Goal: Use online tool/utility: Utilize a website feature to perform a specific function

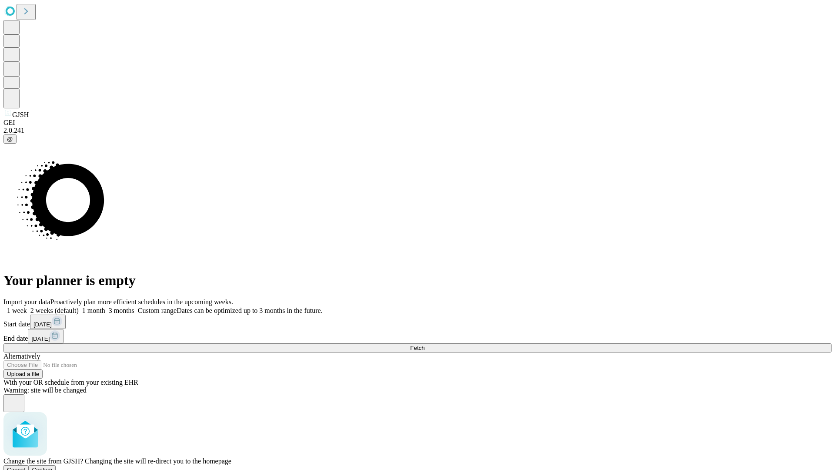
click at [53, 466] on span "Confirm" at bounding box center [42, 469] width 20 height 7
click at [27, 307] on label "1 week" at bounding box center [14, 310] width 23 height 7
click at [425, 345] on span "Fetch" at bounding box center [417, 348] width 14 height 7
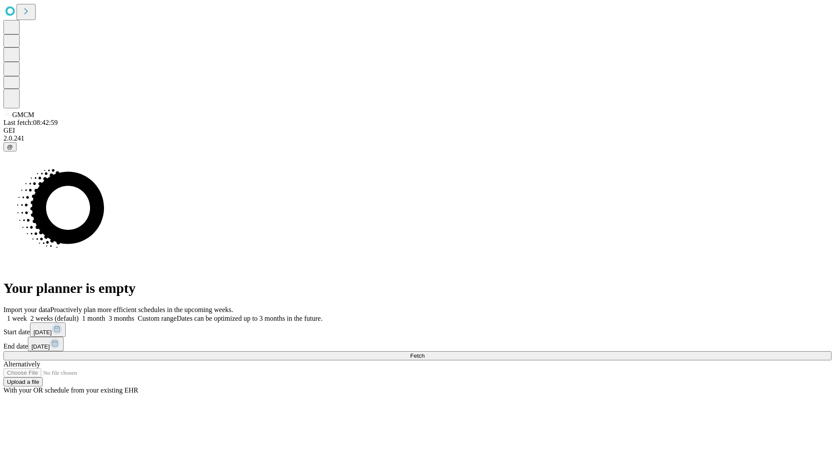
click at [27, 315] on label "1 week" at bounding box center [14, 318] width 23 height 7
click at [425, 352] on span "Fetch" at bounding box center [417, 355] width 14 height 7
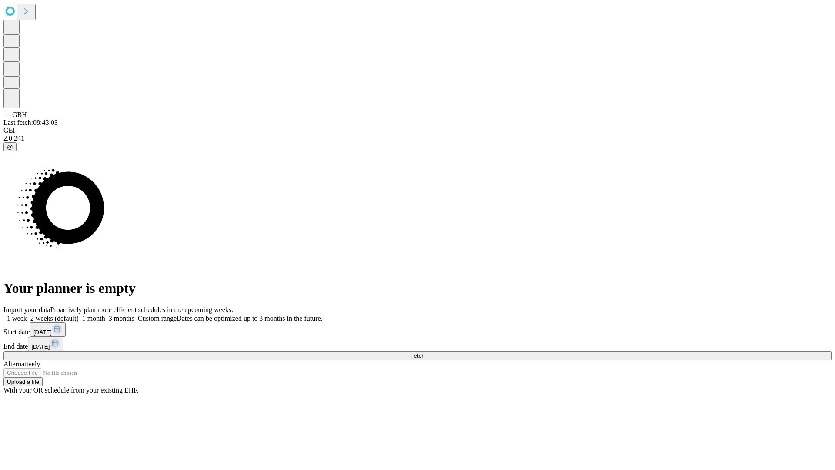
click at [425, 352] on span "Fetch" at bounding box center [417, 355] width 14 height 7
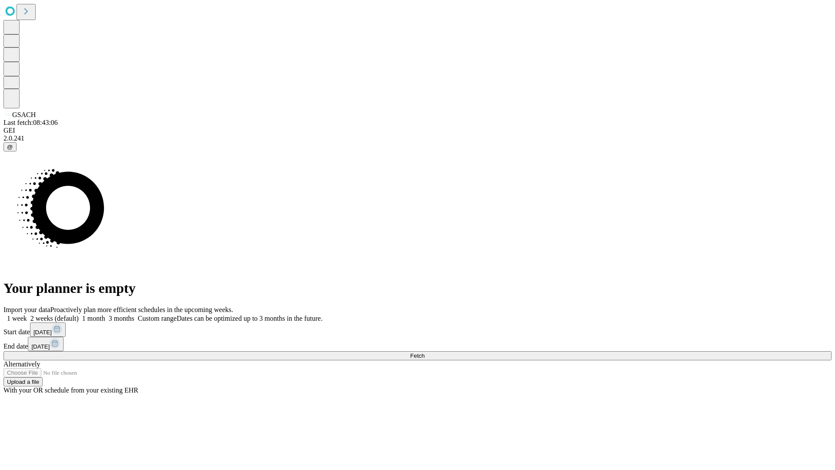
click at [27, 315] on label "1 week" at bounding box center [14, 318] width 23 height 7
click at [425, 352] on span "Fetch" at bounding box center [417, 355] width 14 height 7
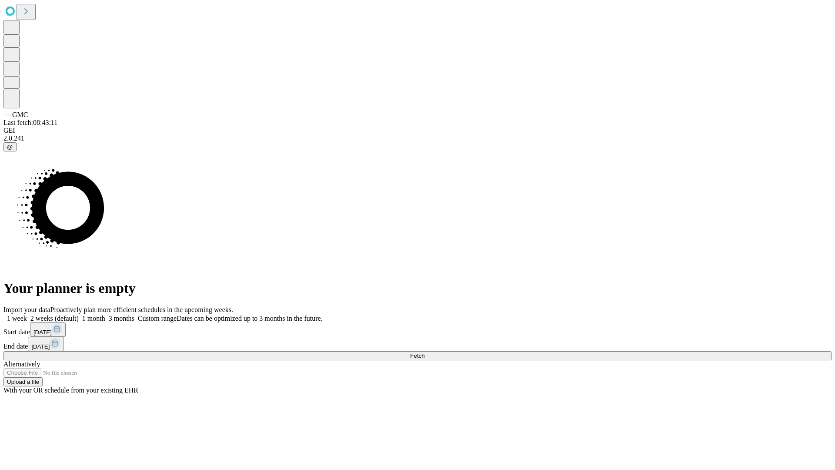
click at [425, 352] on span "Fetch" at bounding box center [417, 355] width 14 height 7
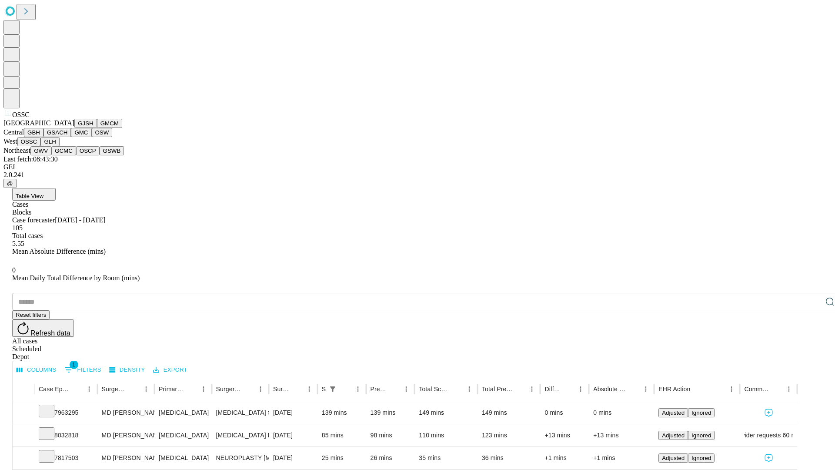
click at [59, 146] on button "GLH" at bounding box center [49, 141] width 19 height 9
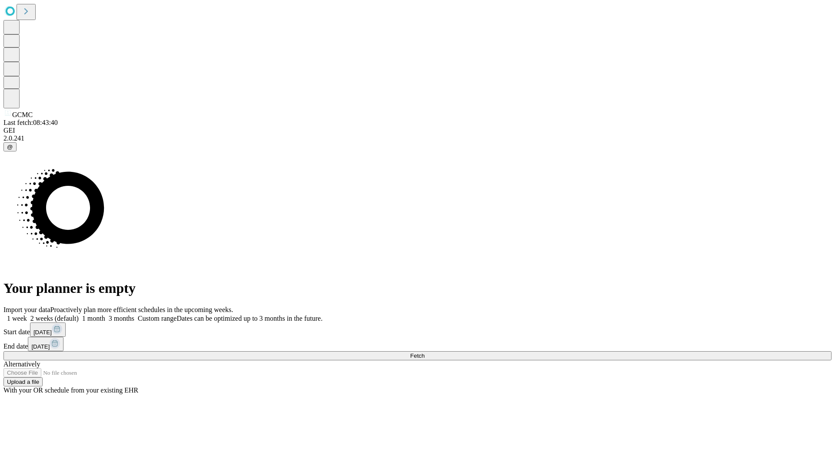
click at [27, 315] on label "1 week" at bounding box center [14, 318] width 23 height 7
click at [425, 352] on span "Fetch" at bounding box center [417, 355] width 14 height 7
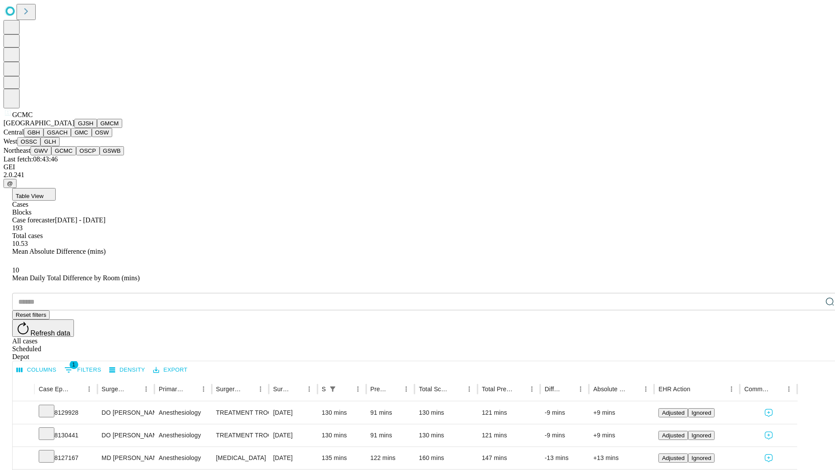
click at [76, 155] on button "OSCP" at bounding box center [87, 150] width 23 height 9
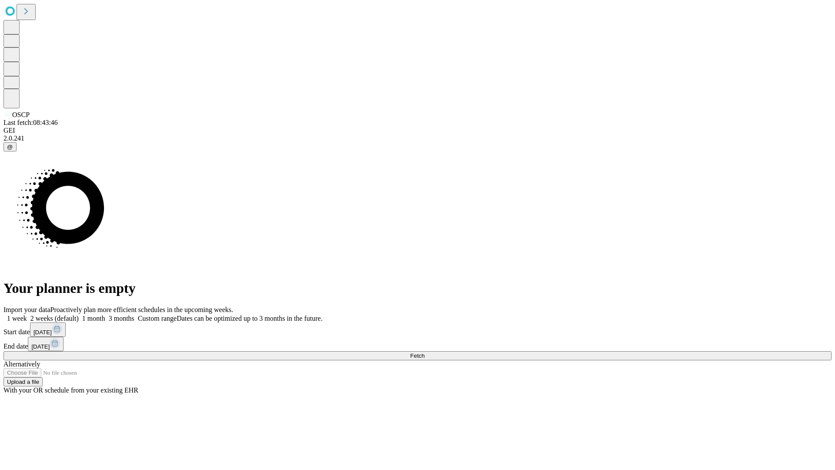
click at [425, 352] on span "Fetch" at bounding box center [417, 355] width 14 height 7
